Goal: Task Accomplishment & Management: Use online tool/utility

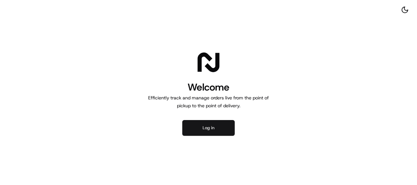
click at [197, 124] on button "Log in" at bounding box center [208, 128] width 52 height 16
